Goal: Information Seeking & Learning: Learn about a topic

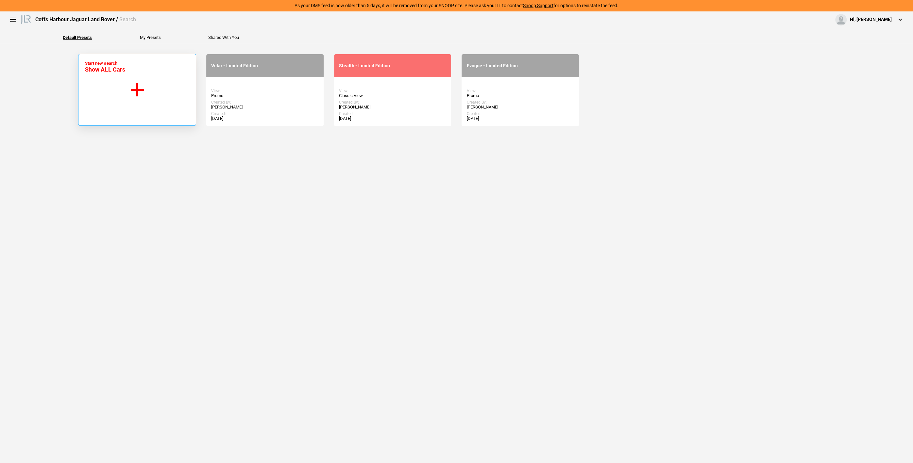
click at [142, 109] on button "Start new search Show ALL Cars" at bounding box center [137, 90] width 118 height 72
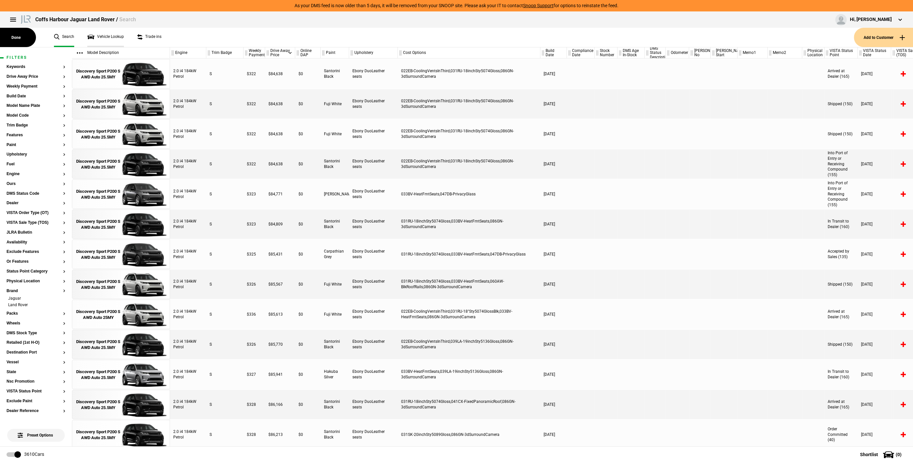
click at [94, 33] on link "Vehicle Lookup" at bounding box center [105, 37] width 37 height 19
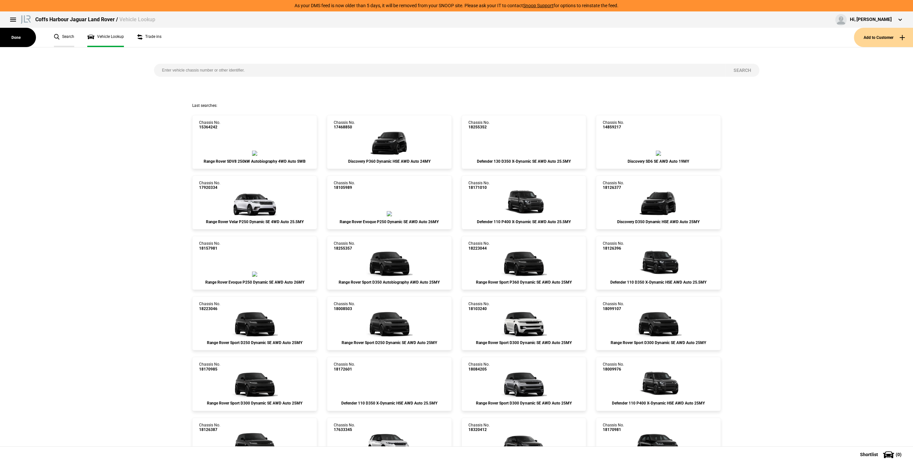
click at [67, 36] on link "Search" at bounding box center [64, 37] width 20 height 19
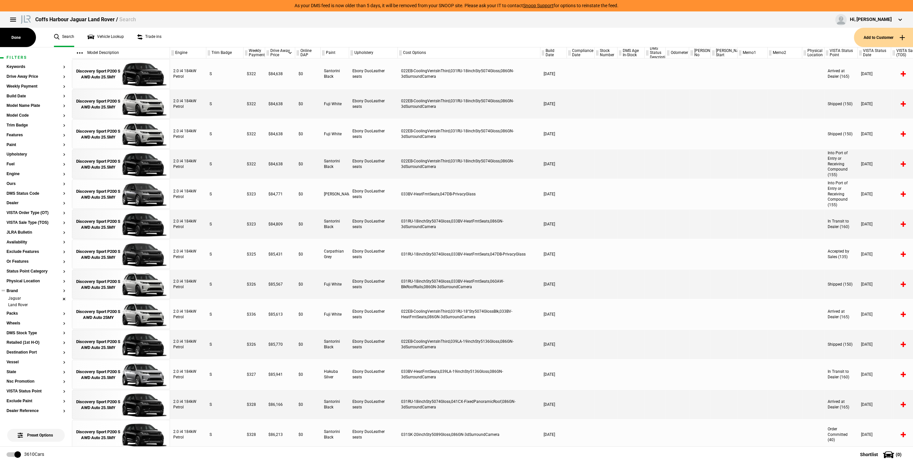
click at [59, 298] on li "Jaguar" at bounding box center [36, 299] width 59 height 7
click at [13, 182] on button "Ours" at bounding box center [36, 184] width 59 height 5
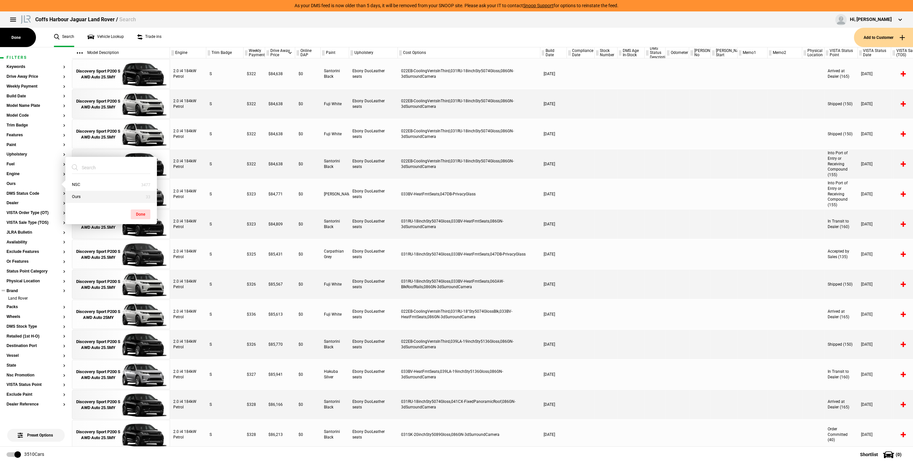
click at [106, 194] on button "Ours" at bounding box center [111, 197] width 92 height 12
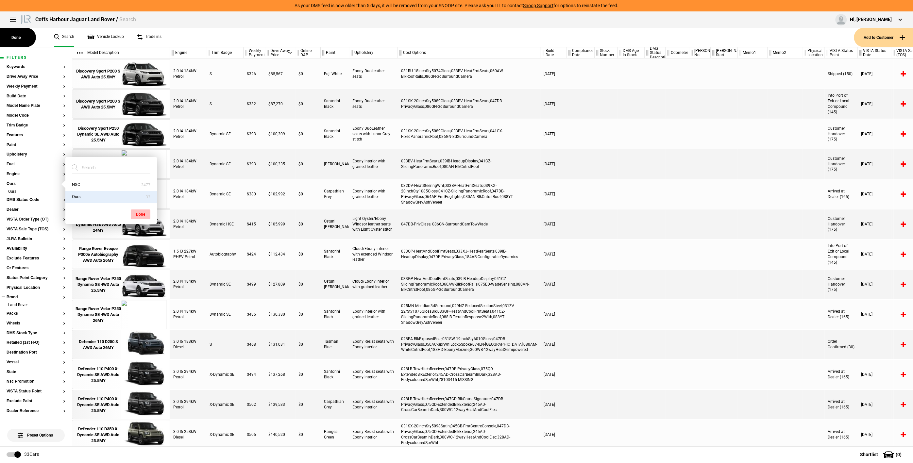
click at [135, 212] on button "Done" at bounding box center [141, 215] width 20 height 10
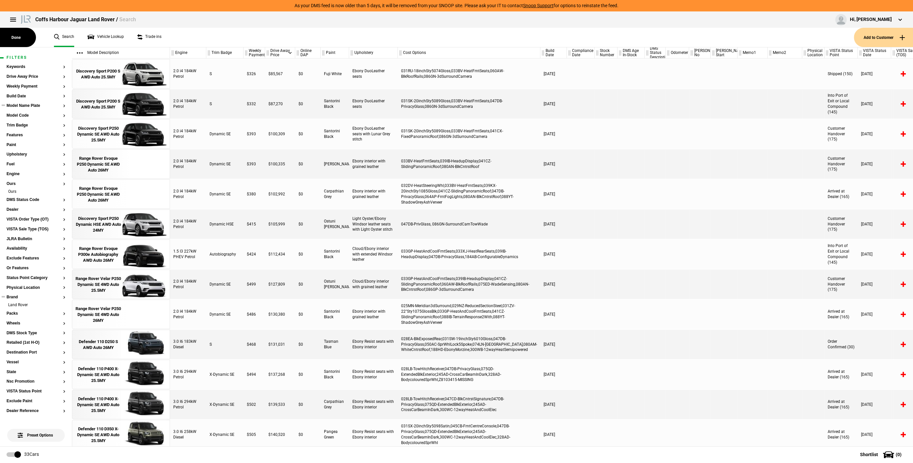
click at [27, 108] on section "Model Name Plate" at bounding box center [36, 109] width 59 height 10
click at [28, 106] on button "Model Name Plate" at bounding box center [36, 106] width 59 height 5
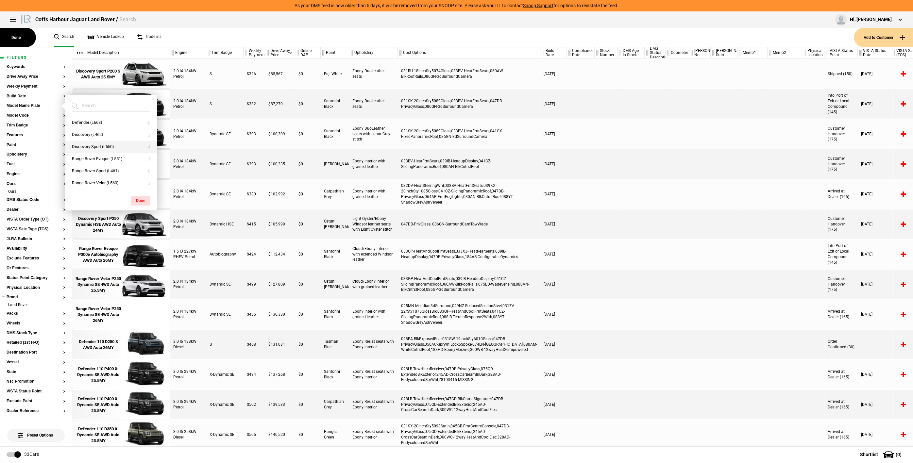
click at [118, 148] on button "Discovery Sport (L550)" at bounding box center [111, 147] width 92 height 12
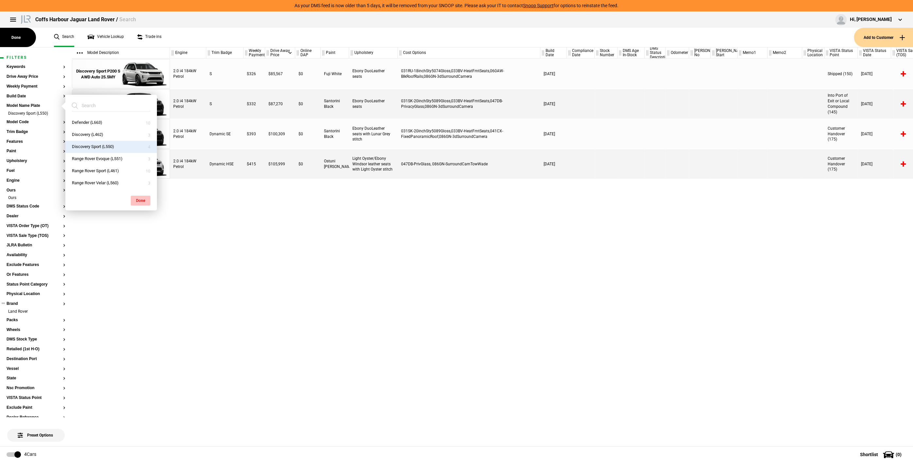
click at [141, 200] on button "Done" at bounding box center [141, 201] width 20 height 10
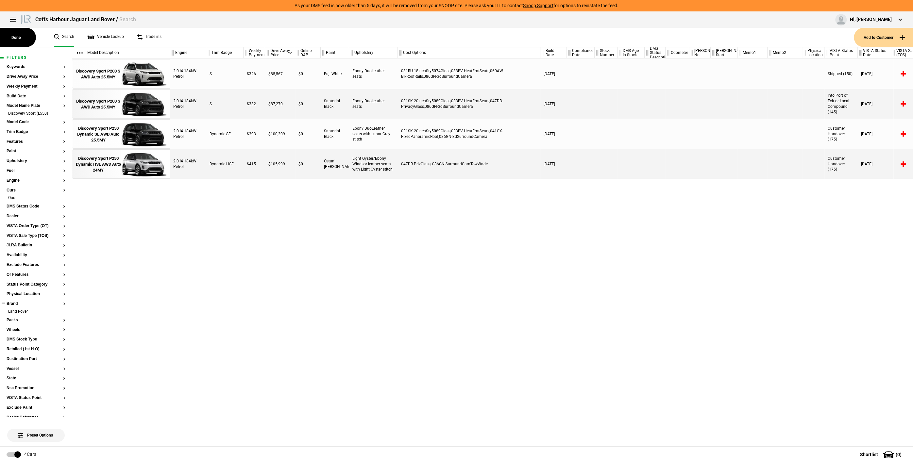
drag, startPoint x: 195, startPoint y: 240, endPoint x: 175, endPoint y: 182, distance: 61.0
click at [195, 239] on div "2.0 i4 184kW Petrol S $326 $85,567 $0 Fuji White Ebony DuoLeather seats 031RU-1…" at bounding box center [541, 253] width 743 height 388
drag, startPoint x: 270, startPoint y: 136, endPoint x: 302, endPoint y: 135, distance: 31.7
click at [301, 135] on div "2.0 i4 184kW Petrol Dynamic SE $393 $100,309 $0 Santorini Black Ebony DuoLeathe…" at bounding box center [541, 133] width 743 height 29
drag, startPoint x: 302, startPoint y: 135, endPoint x: 307, endPoint y: 134, distance: 5.6
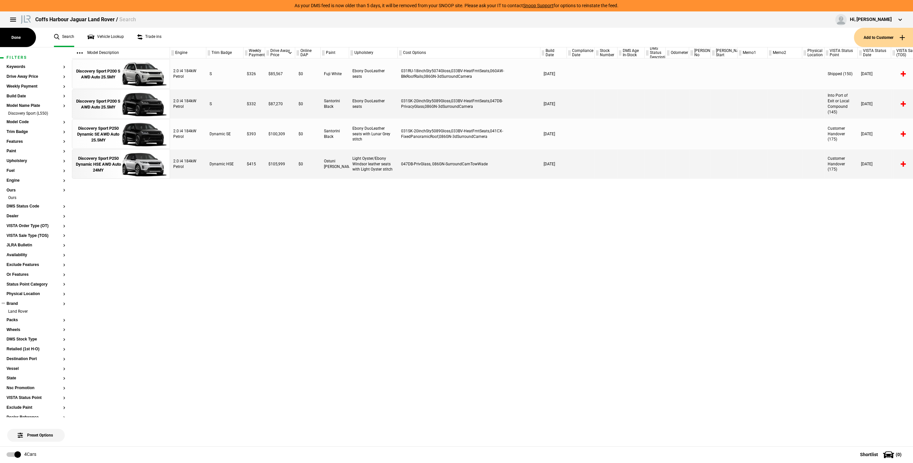
click at [302, 135] on div "$0" at bounding box center [307, 133] width 25 height 29
drag, startPoint x: 366, startPoint y: 135, endPoint x: 331, endPoint y: 133, distance: 35.7
click at [331, 133] on div "2.0 i4 184kW Petrol Dynamic SE $393 $100,309 $0 Santorini Black Ebony DuoLeathe…" at bounding box center [541, 133] width 743 height 29
drag, startPoint x: 331, startPoint y: 133, endPoint x: 301, endPoint y: 131, distance: 29.5
click at [331, 133] on div "Santorini Black" at bounding box center [335, 133] width 28 height 29
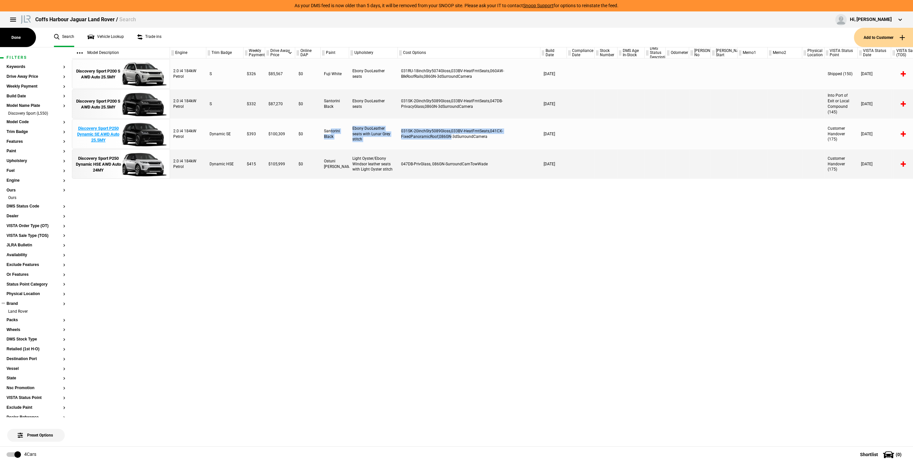
click at [104, 128] on div "Discovery Sport P250 Dynamic SE AWD Auto 25.5MY" at bounding box center [98, 135] width 45 height 18
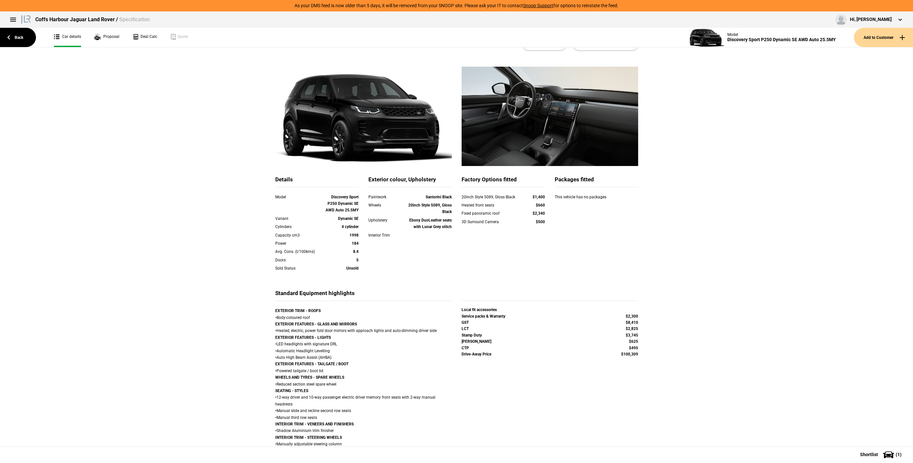
scroll to position [29, 0]
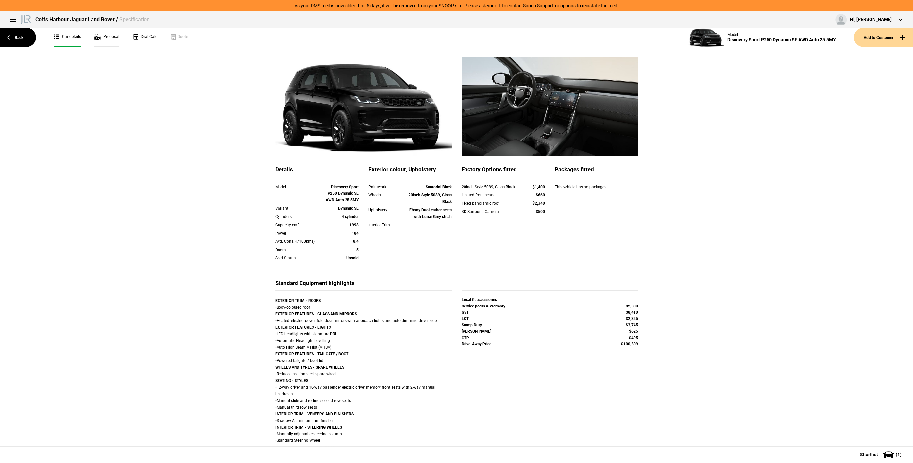
click at [117, 42] on link "Proposal" at bounding box center [106, 37] width 25 height 19
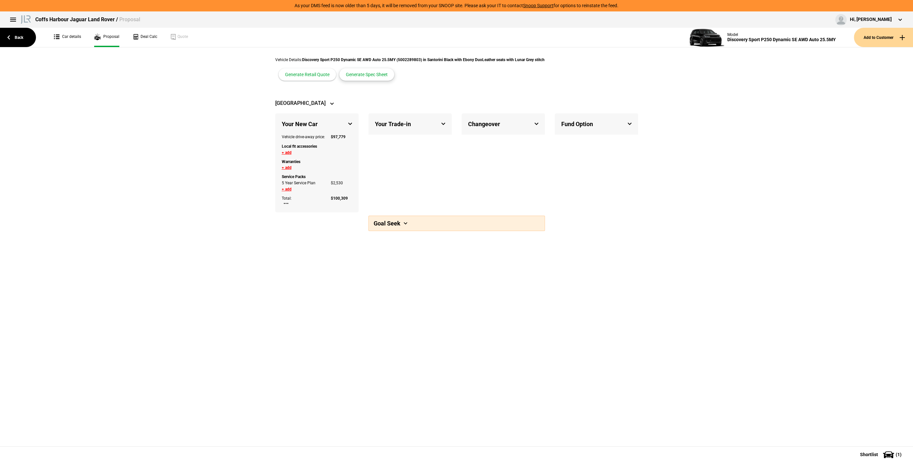
click at [367, 75] on button "Generate Spec Sheet" at bounding box center [366, 74] width 55 height 12
click at [368, 73] on button "Generate Spec Sheet" at bounding box center [366, 74] width 55 height 12
click at [554, 92] on div "Vehicle Details: Discovery Sport P250 Dynamic SE AWD Auto 25.5MY (5002289803) i…" at bounding box center [456, 72] width 373 height 50
click at [362, 72] on button "Generate Spec Sheet" at bounding box center [366, 74] width 55 height 12
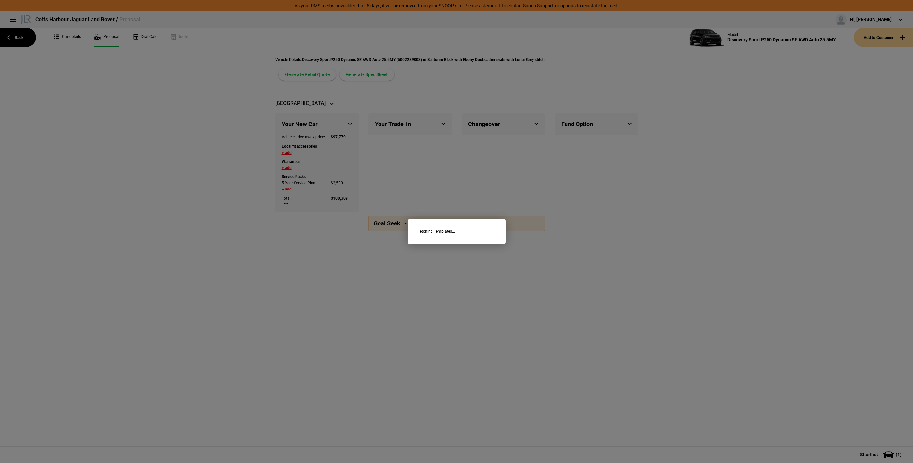
click at [356, 96] on div "Fetching Templates..." at bounding box center [456, 231] width 913 height 463
click at [368, 79] on div "Fetching Templates..." at bounding box center [456, 231] width 913 height 463
click at [337, 95] on div "Fetching Templates..." at bounding box center [456, 231] width 913 height 463
click at [421, 106] on div "Fetching Templates..." at bounding box center [456, 231] width 913 height 463
click at [469, 219] on div "Fetching Templates..." at bounding box center [457, 231] width 98 height 25
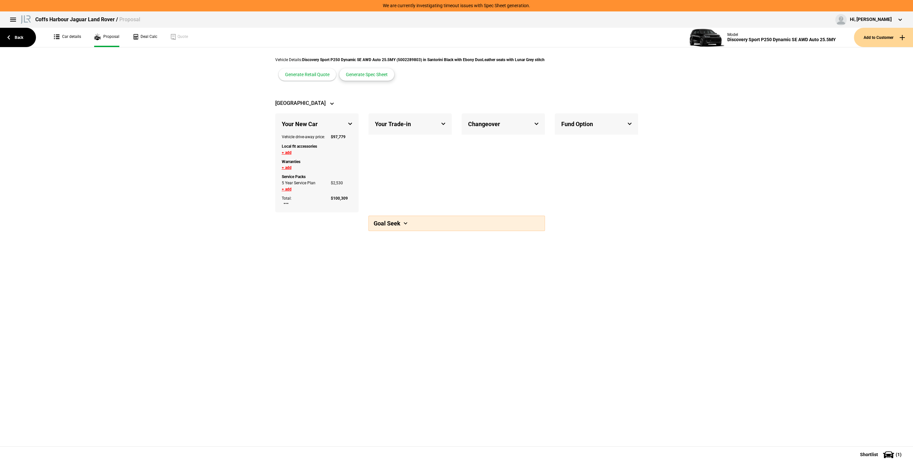
click at [368, 75] on button "Generate Spec Sheet" at bounding box center [366, 74] width 55 height 12
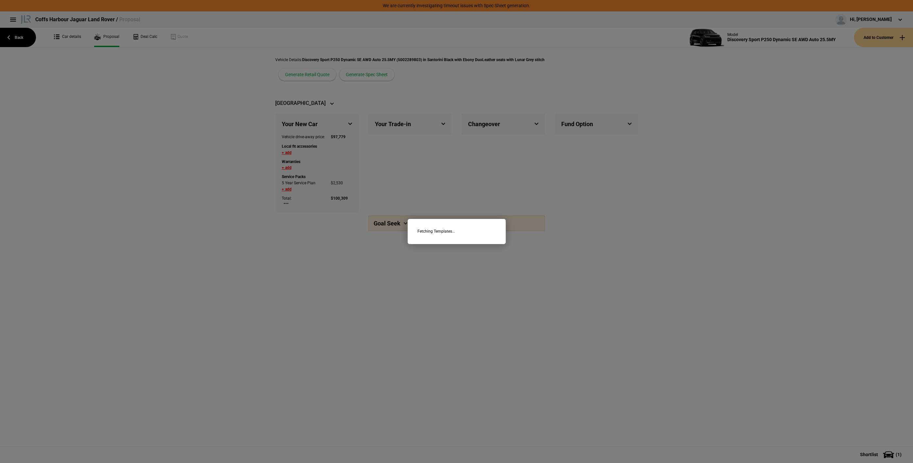
click at [479, 232] on div "Fetching Templates..." at bounding box center [457, 231] width 98 height 25
click at [445, 232] on span "Fetching Templates..." at bounding box center [436, 232] width 38 height 6
drag, startPoint x: 446, startPoint y: 231, endPoint x: 458, endPoint y: 229, distance: 11.4
click at [458, 229] on div "Fetching Templates..." at bounding box center [457, 231] width 98 height 25
click at [457, 229] on div "Fetching Templates..." at bounding box center [457, 231] width 98 height 25
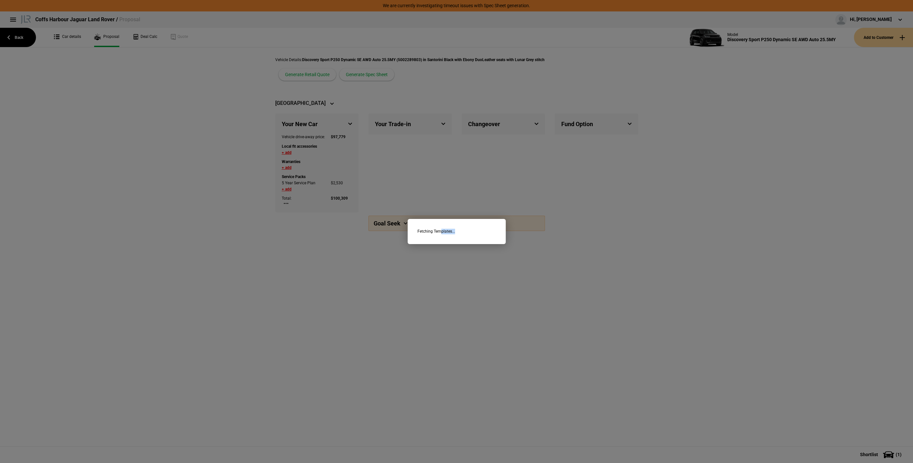
drag, startPoint x: 453, startPoint y: 230, endPoint x: 437, endPoint y: 227, distance: 16.3
click at [438, 227] on div "Fetching Templates..." at bounding box center [457, 231] width 98 height 25
click at [437, 227] on div "Fetching Templates..." at bounding box center [457, 231] width 98 height 25
drag, startPoint x: 441, startPoint y: 228, endPoint x: 461, endPoint y: 227, distance: 19.7
click at [461, 227] on div "Fetching Templates..." at bounding box center [457, 231] width 98 height 25
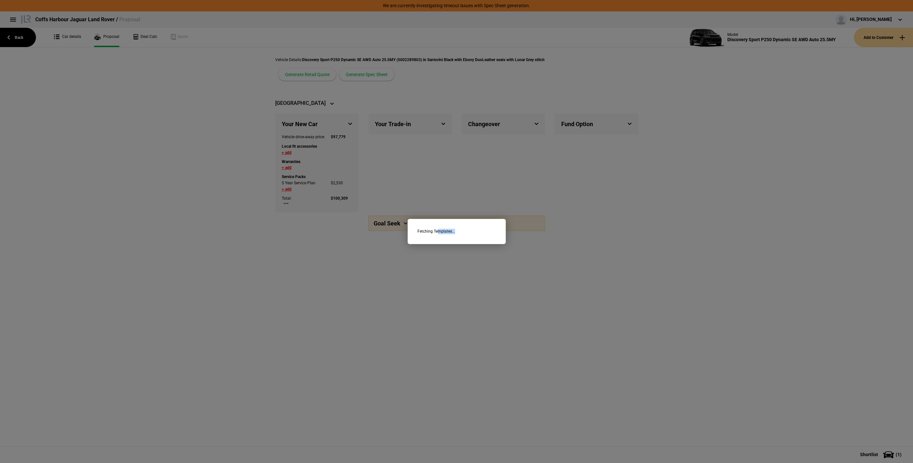
click at [461, 227] on div "Fetching Templates..." at bounding box center [457, 231] width 98 height 25
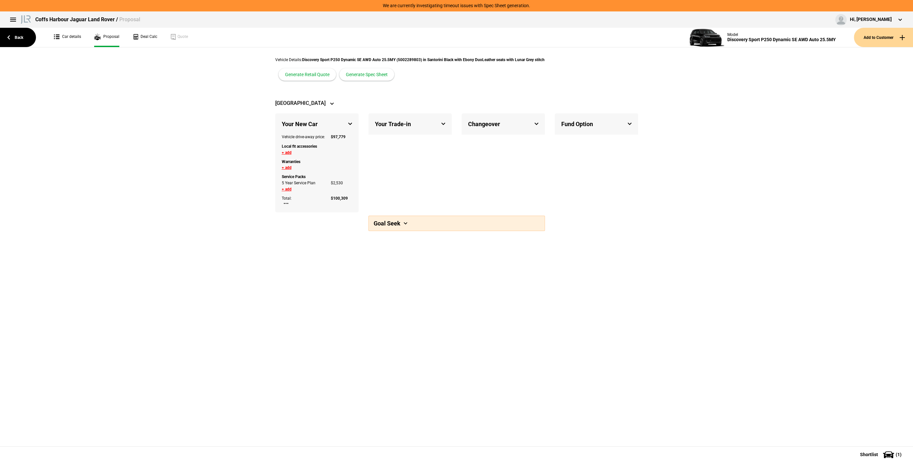
click at [407, 172] on div "Your Trade-in + add vehicle Total Market Value: $ 0 Finance Payout: $ 0 Equity …" at bounding box center [409, 162] width 83 height 99
click at [326, 102] on button at bounding box center [332, 103] width 13 height 13
click at [288, 102] on div "ACT NSW NT QLD SA TAS VIC WA" at bounding box center [314, 148] width 54 height 93
click at [334, 125] on div "Your New Car" at bounding box center [316, 123] width 83 height 21
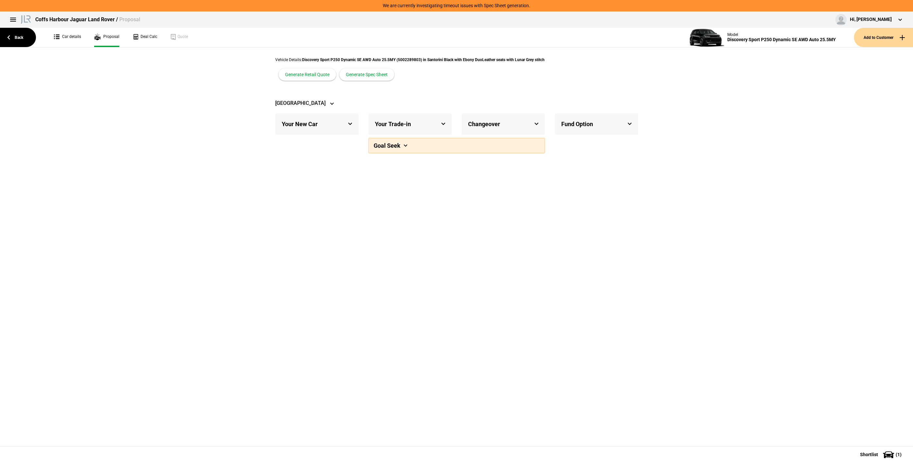
click at [338, 123] on div "Your New Car" at bounding box center [316, 123] width 83 height 21
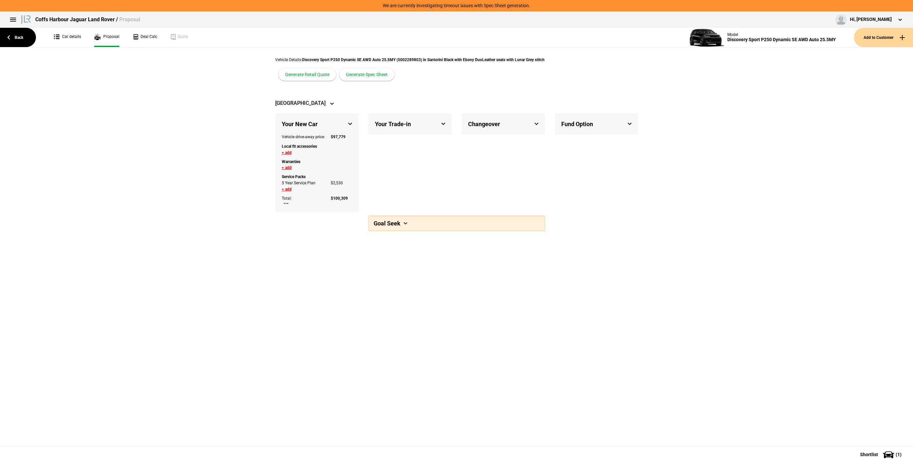
click at [438, 122] on div "Your Trade-in" at bounding box center [409, 123] width 83 height 21
click at [493, 117] on div "Changeover" at bounding box center [503, 123] width 83 height 21
click at [566, 120] on div "Fund Option" at bounding box center [596, 123] width 83 height 21
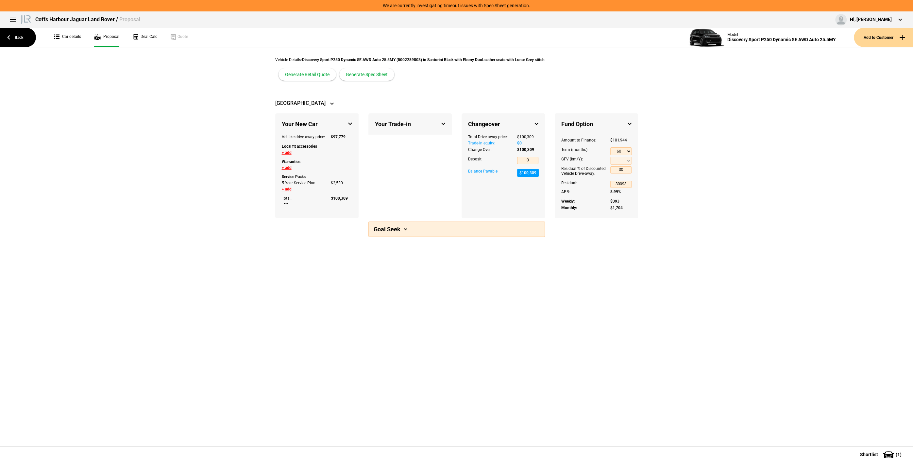
click at [574, 102] on div "NSW" at bounding box center [456, 103] width 363 height 13
click at [132, 34] on link "Deal Calc" at bounding box center [144, 37] width 25 height 19
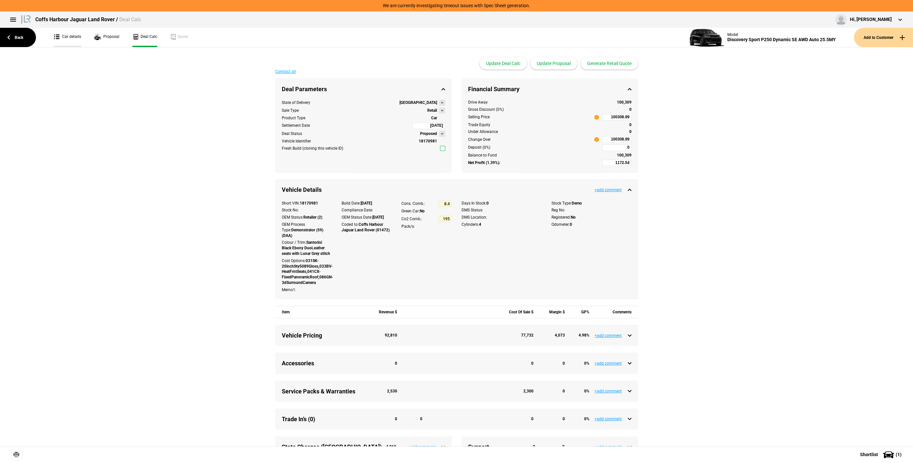
click at [57, 30] on link "Car details" at bounding box center [67, 37] width 27 height 19
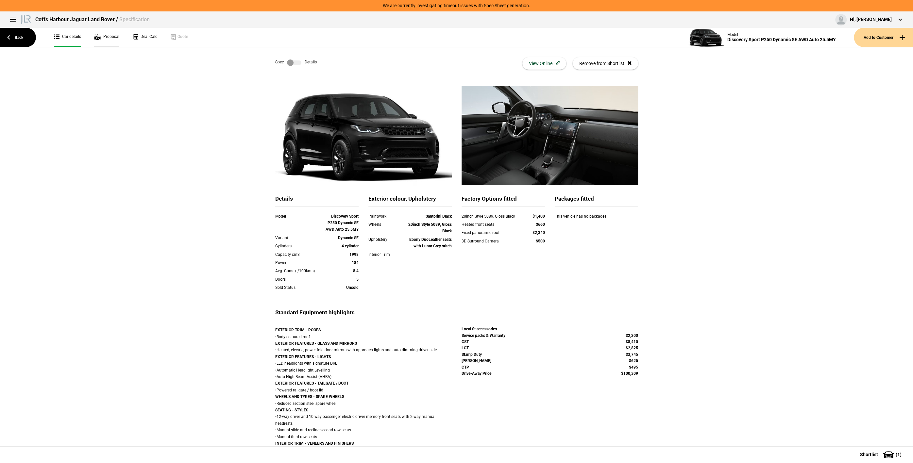
click at [107, 37] on link "Proposal" at bounding box center [106, 37] width 25 height 19
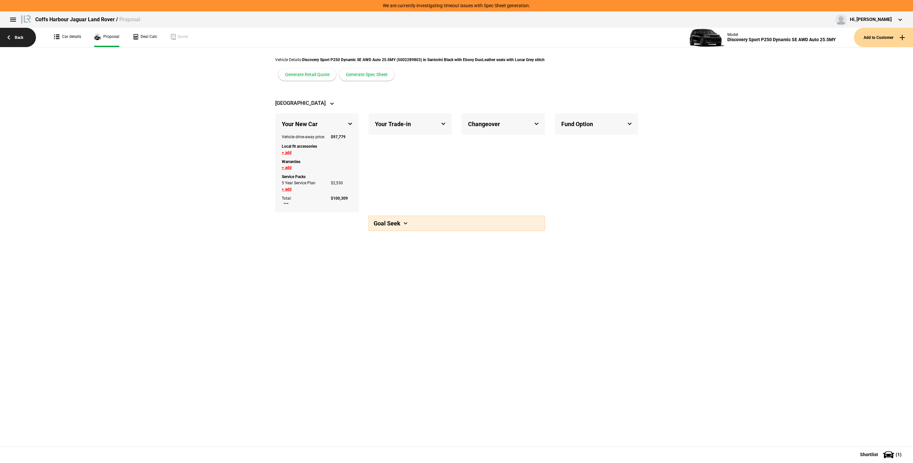
click at [8, 34] on link "Back" at bounding box center [18, 37] width 36 height 19
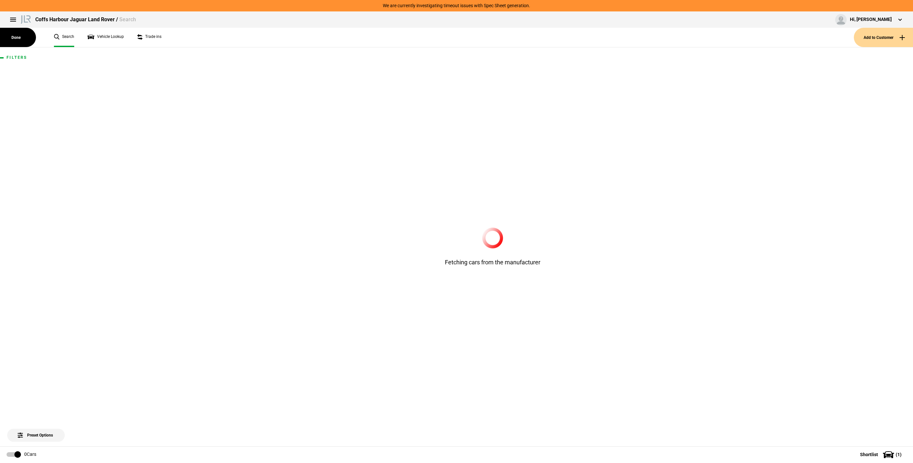
click at [14, 22] on button at bounding box center [13, 19] width 13 height 13
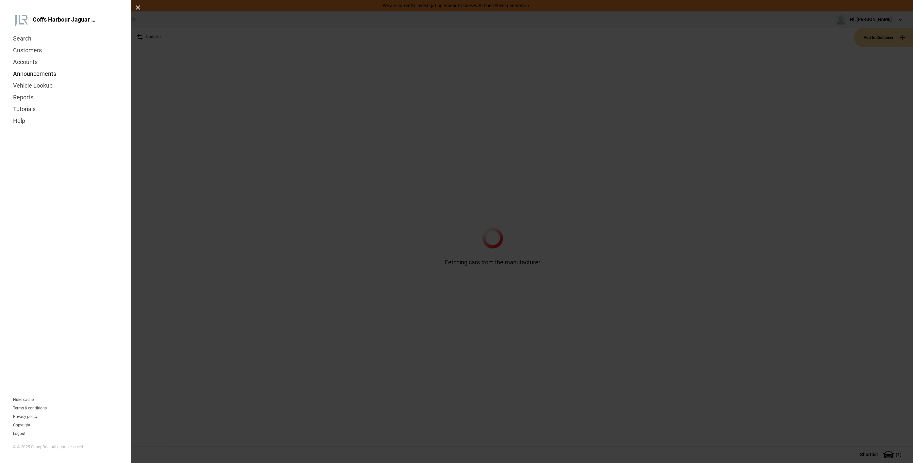
click at [34, 73] on link "Announcements" at bounding box center [65, 74] width 105 height 12
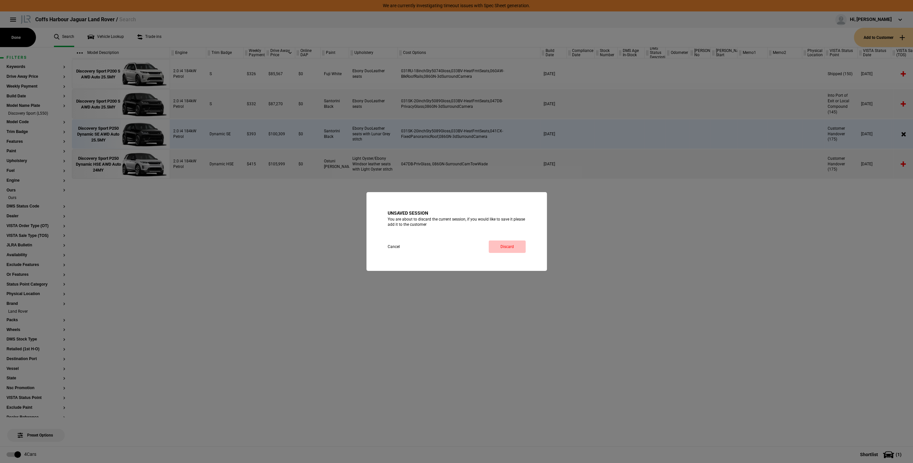
click at [509, 244] on link "Discard" at bounding box center [507, 247] width 37 height 12
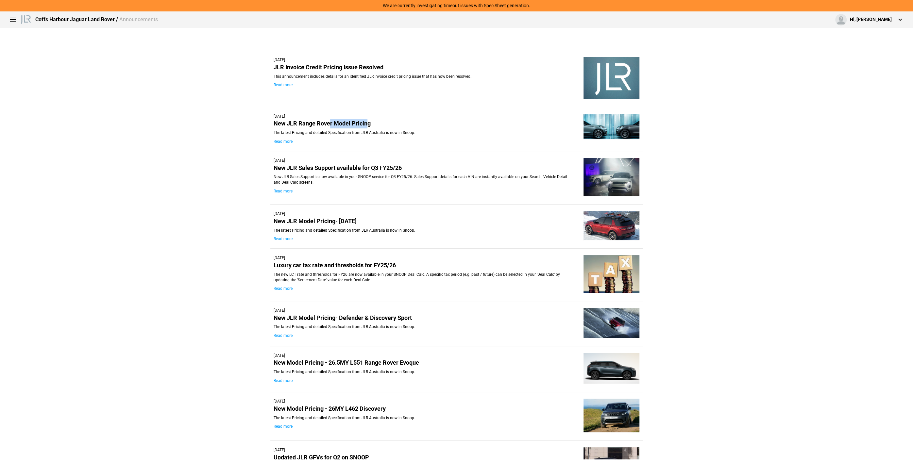
drag, startPoint x: 336, startPoint y: 122, endPoint x: 366, endPoint y: 125, distance: 29.6
click at [366, 125] on h3 "New JLR Range Rover Model Pricing" at bounding box center [424, 123] width 300 height 9
drag, startPoint x: 324, startPoint y: 166, endPoint x: 399, endPoint y: 166, distance: 75.2
click at [399, 166] on h3 "New JLR Sales Support available for Q3 FY25/26" at bounding box center [424, 167] width 300 height 9
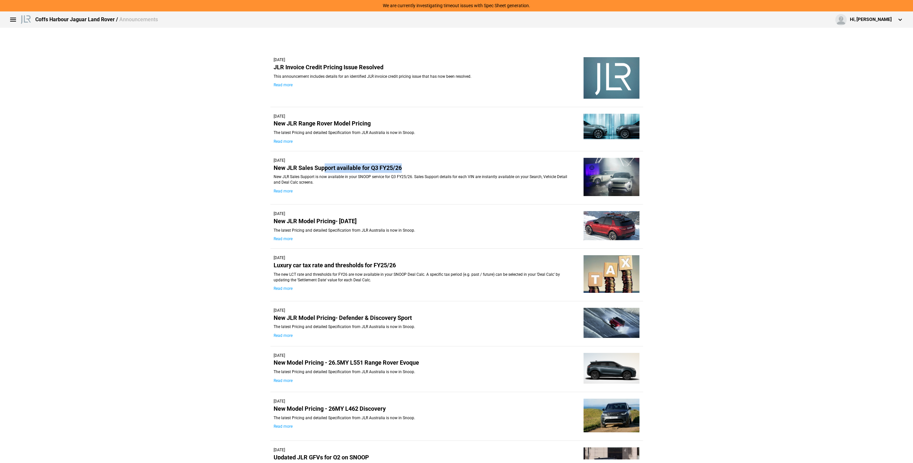
click at [399, 166] on h3 "New JLR Sales Support available for Q3 FY25/26" at bounding box center [424, 167] width 300 height 9
drag, startPoint x: 311, startPoint y: 224, endPoint x: 343, endPoint y: 220, distance: 31.3
click at [343, 220] on h3 "New JLR Model Pricing- [DATE]" at bounding box center [424, 221] width 300 height 9
click at [343, 220] on h3 "New JLR Model Pricing- 1st July 2025" at bounding box center [424, 221] width 300 height 9
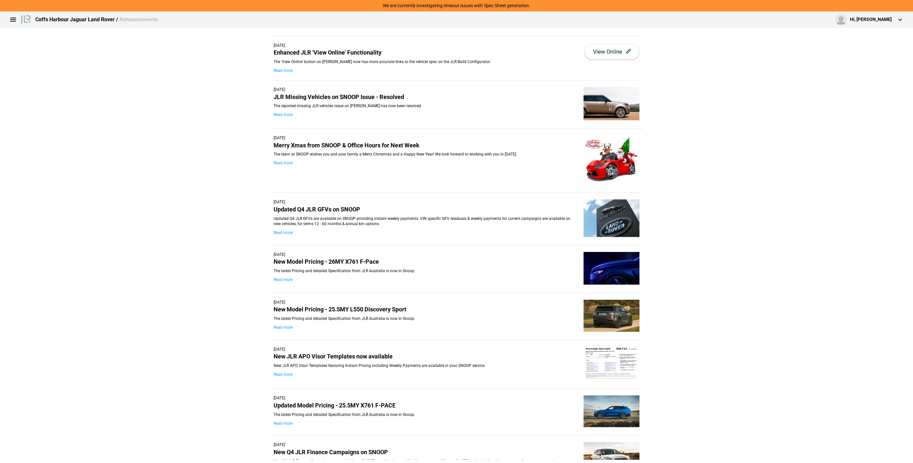
scroll to position [772, 0]
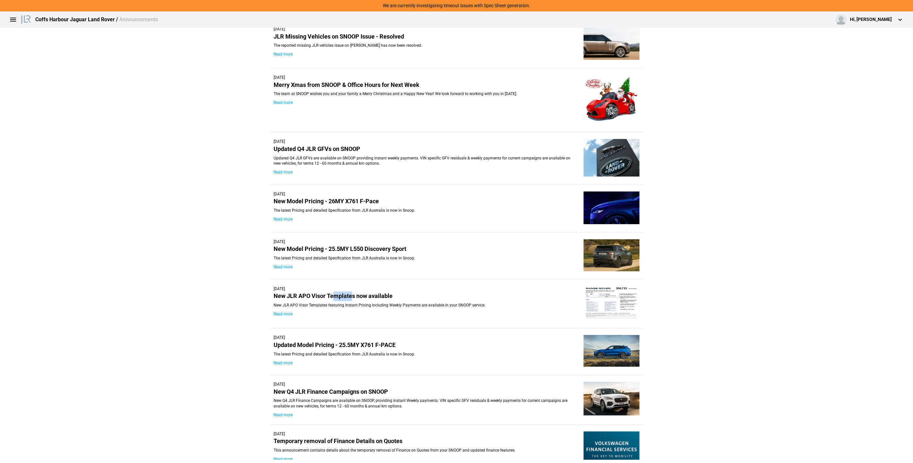
drag, startPoint x: 354, startPoint y: 290, endPoint x: 362, endPoint y: 290, distance: 8.5
click at [359, 292] on h3 "New JLR APO Visor Templates now available" at bounding box center [424, 296] width 300 height 9
click at [362, 292] on h3 "New JLR APO Visor Templates now available" at bounding box center [424, 296] width 300 height 9
drag, startPoint x: 383, startPoint y: 290, endPoint x: 303, endPoint y: 281, distance: 81.2
click at [303, 281] on div "04.11.2024 New JLR APO Visor Templates now available New JLR APO Visor Template…" at bounding box center [456, 304] width 373 height 49
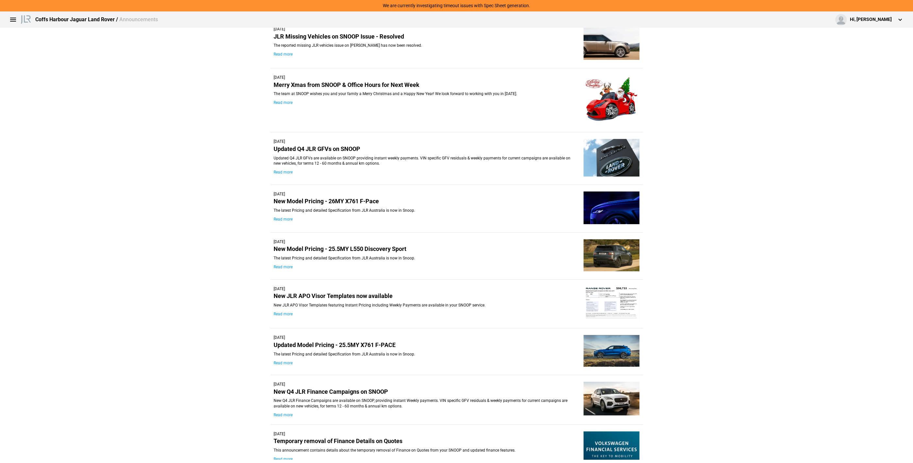
click at [303, 281] on div "04.11.2024 New JLR APO Visor Templates now available New JLR APO Visor Template…" at bounding box center [456, 304] width 373 height 49
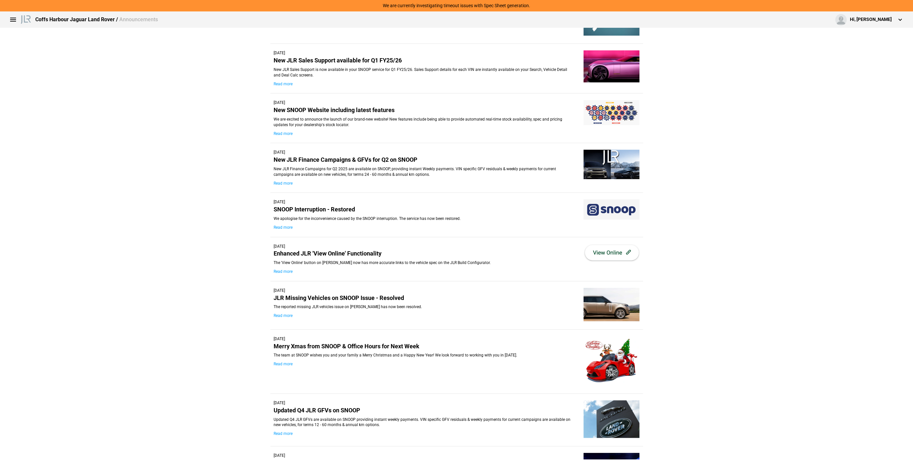
scroll to position [0, 0]
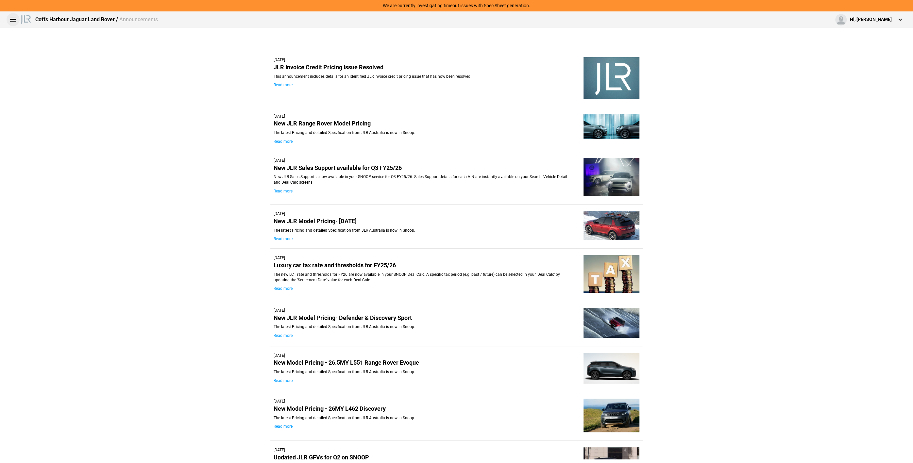
click at [12, 23] on button at bounding box center [13, 19] width 13 height 13
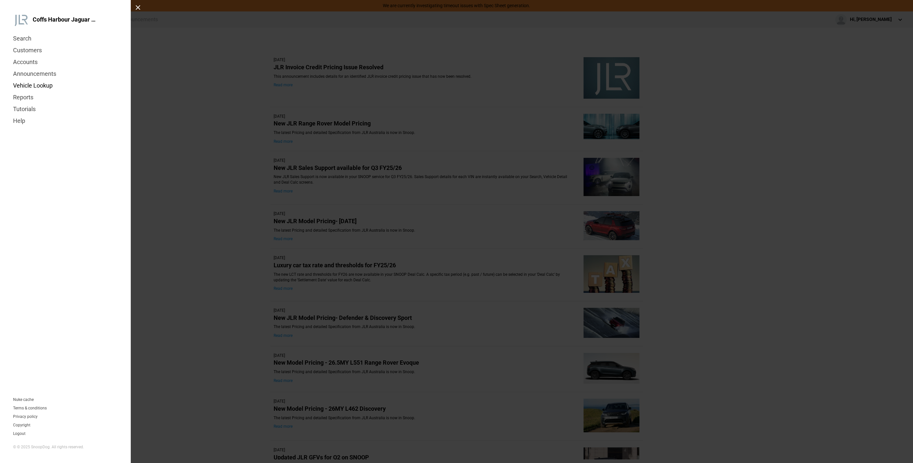
click at [42, 86] on link "Vehicle Lookup" at bounding box center [65, 86] width 105 height 12
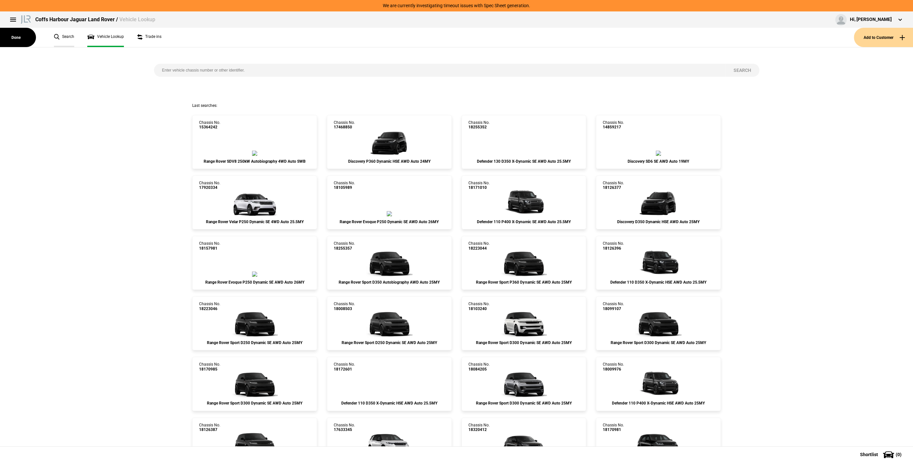
click at [63, 37] on link "Search" at bounding box center [64, 37] width 20 height 19
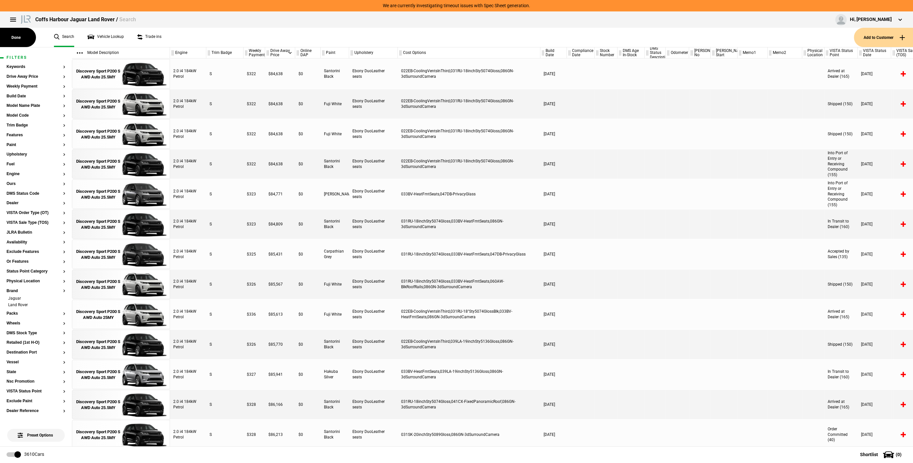
click at [232, 25] on div "Coffs Harbour Jaguar Land Rover / Search Hi, [PERSON_NAME] Edit profile Logout" at bounding box center [456, 19] width 913 height 16
